Goal: Transaction & Acquisition: Purchase product/service

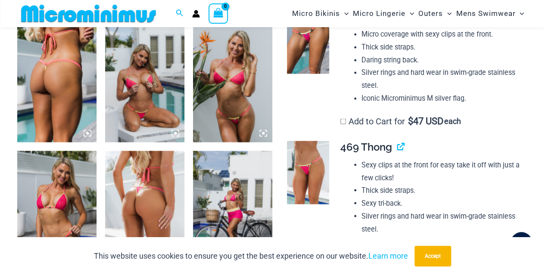
scroll to position [727, 0]
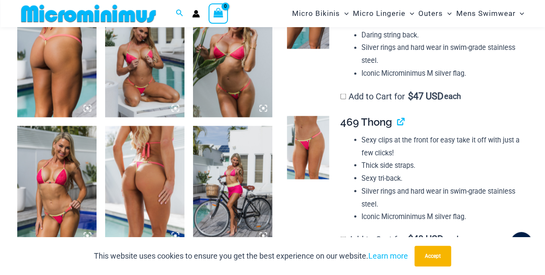
click at [141, 76] on img at bounding box center [144, 57] width 79 height 119
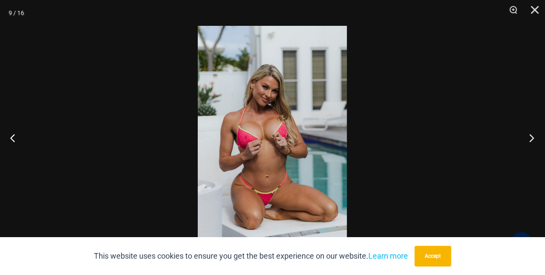
click at [529, 136] on button "Next" at bounding box center [529, 137] width 32 height 43
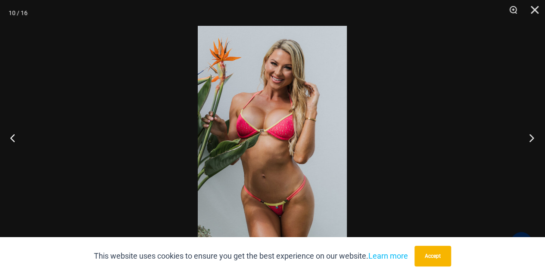
click at [529, 136] on button "Next" at bounding box center [529, 137] width 32 height 43
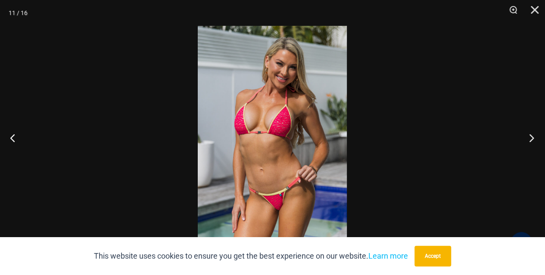
click at [529, 136] on button "Next" at bounding box center [529, 137] width 32 height 43
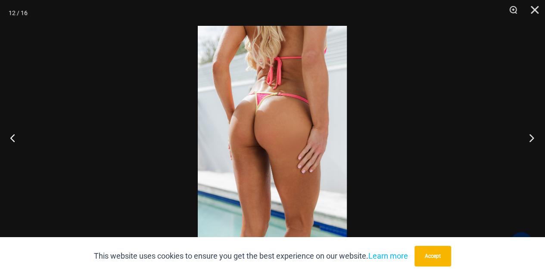
click at [529, 136] on button "Next" at bounding box center [529, 137] width 32 height 43
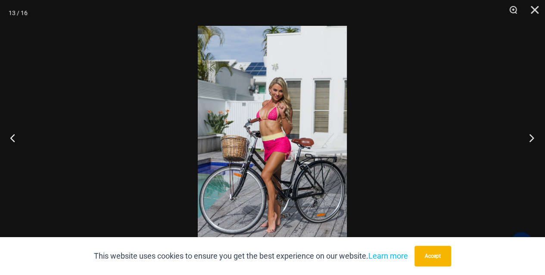
click at [529, 136] on button "Next" at bounding box center [529, 137] width 32 height 43
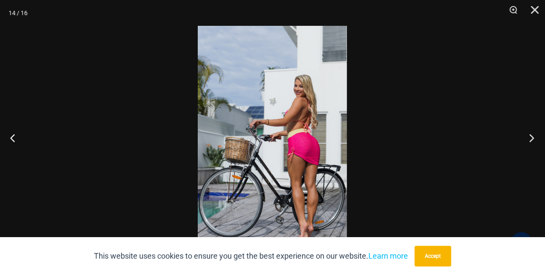
click at [529, 136] on button "Next" at bounding box center [529, 137] width 32 height 43
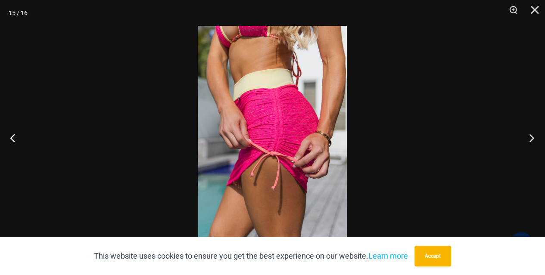
click at [529, 136] on button "Next" at bounding box center [529, 137] width 32 height 43
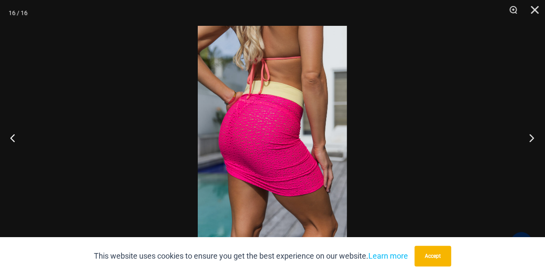
click at [529, 136] on button "Next" at bounding box center [529, 137] width 32 height 43
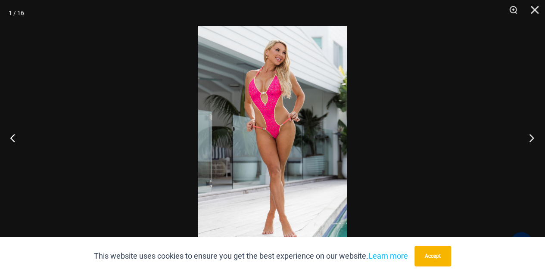
click at [529, 136] on button "Next" at bounding box center [529, 137] width 32 height 43
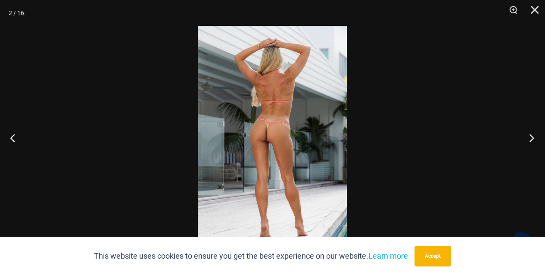
click at [529, 136] on button "Next" at bounding box center [529, 137] width 32 height 43
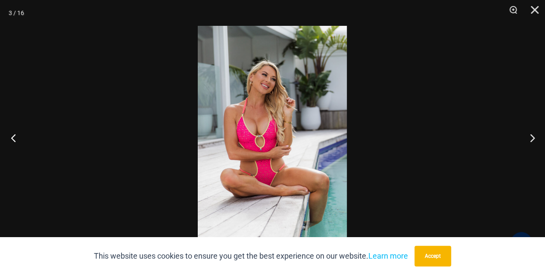
click at [13, 139] on button "Previous" at bounding box center [16, 137] width 32 height 43
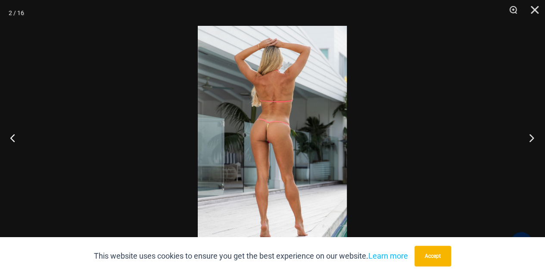
click at [531, 135] on button "Next" at bounding box center [529, 137] width 32 height 43
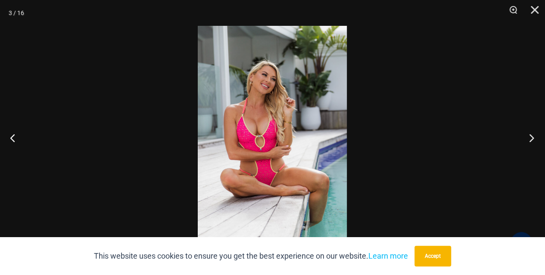
click at [531, 135] on button "Next" at bounding box center [529, 137] width 32 height 43
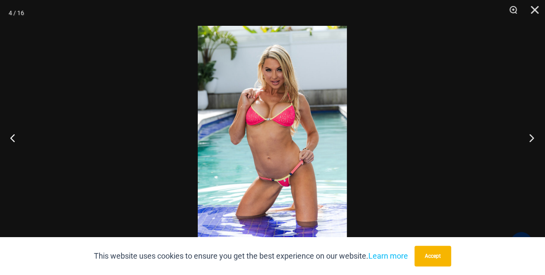
click at [531, 135] on button "Next" at bounding box center [529, 137] width 32 height 43
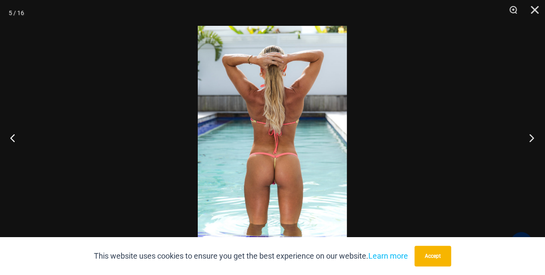
click at [531, 135] on button "Next" at bounding box center [529, 137] width 32 height 43
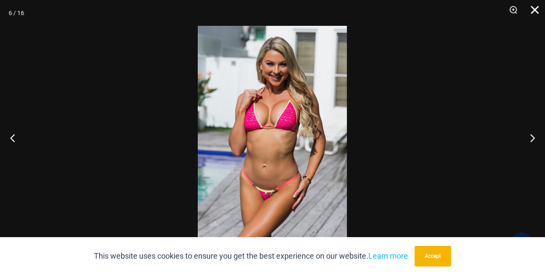
click at [535, 7] on button "Close" at bounding box center [532, 13] width 22 height 26
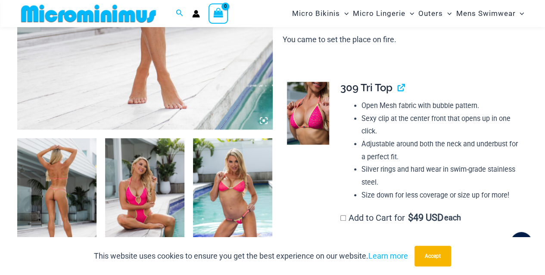
scroll to position [331, 0]
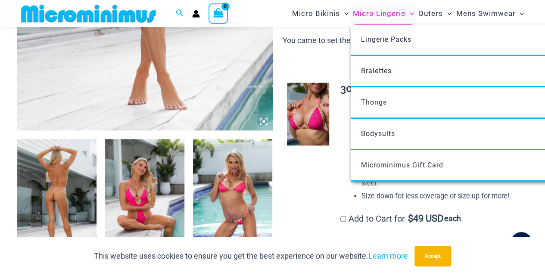
click at [369, 14] on span "Micro Lingerie" at bounding box center [379, 14] width 53 height 22
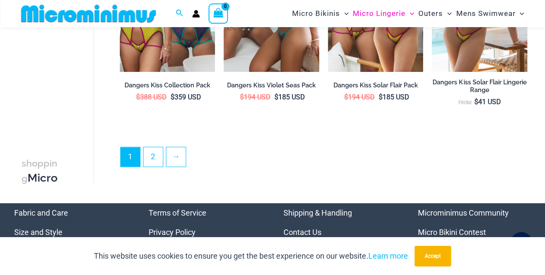
scroll to position [1847, 0]
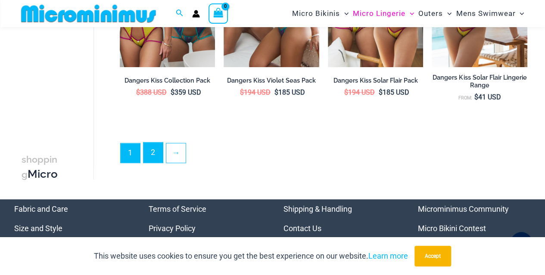
click at [150, 156] on link "2" at bounding box center [152, 153] width 19 height 20
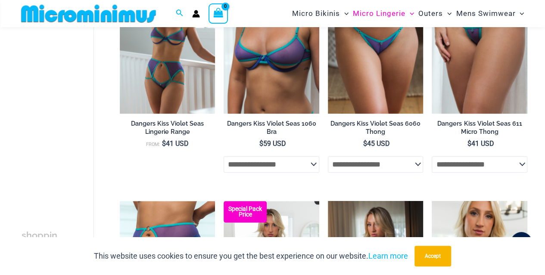
scroll to position [361, 0]
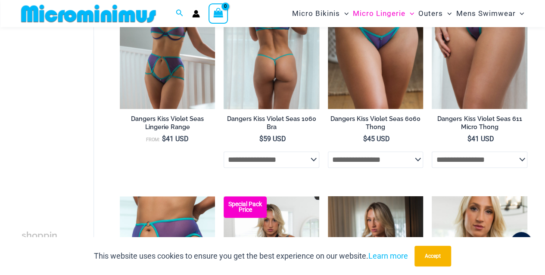
click at [318, 165] on select "**********" at bounding box center [272, 160] width 96 height 16
click at [315, 161] on select "**********" at bounding box center [272, 160] width 96 height 16
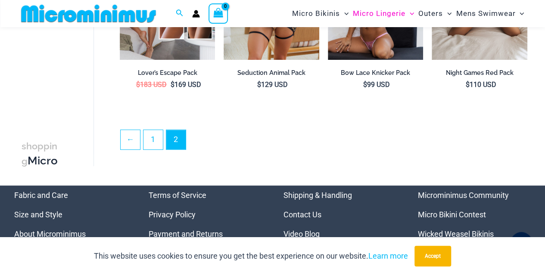
scroll to position [1827, 0]
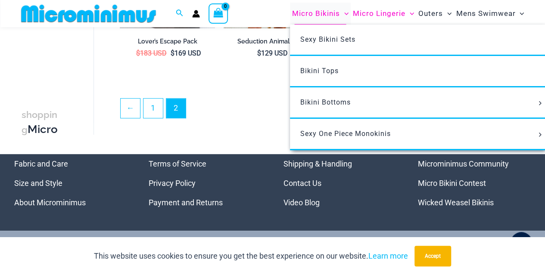
click at [323, 12] on span "Micro Bikinis" at bounding box center [316, 14] width 48 height 22
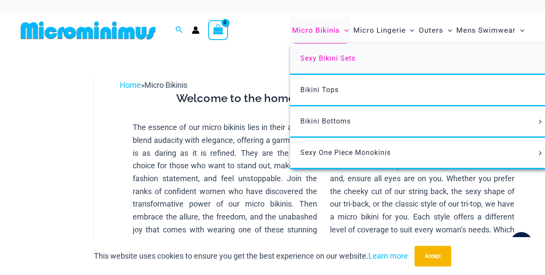
click at [334, 57] on span "Sexy Bikini Sets" at bounding box center [327, 58] width 55 height 8
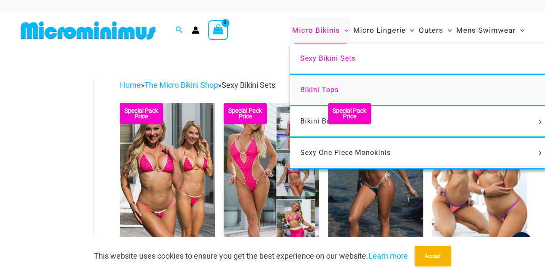
click at [327, 89] on span "Bikini Tops" at bounding box center [319, 90] width 38 height 8
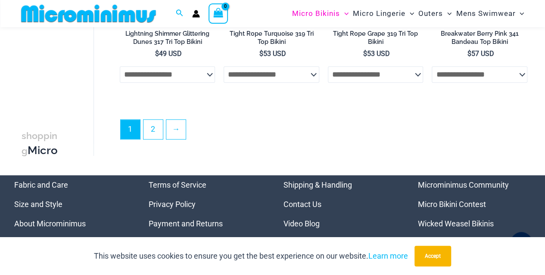
scroll to position [2129, 0]
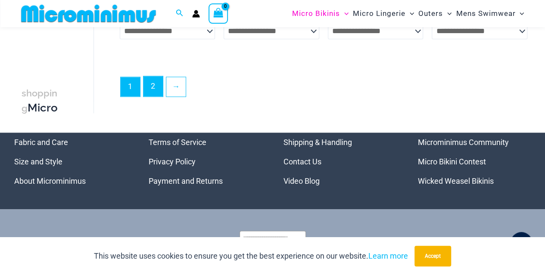
click at [150, 88] on link "2" at bounding box center [152, 86] width 19 height 20
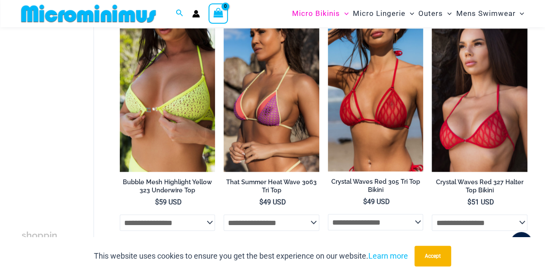
scroll to position [762, 0]
